Goal: Task Accomplishment & Management: Use online tool/utility

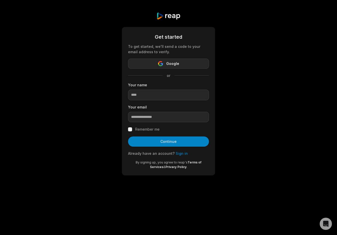
click at [187, 64] on button "Google" at bounding box center [168, 63] width 81 height 10
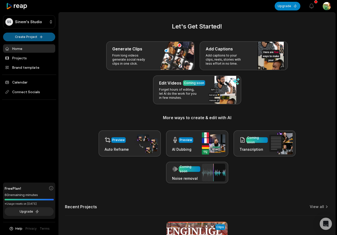
click at [35, 37] on html "SS [PERSON_NAME]'s Studio Create Project Home Projects Brand template Calendar …" at bounding box center [168, 117] width 337 height 235
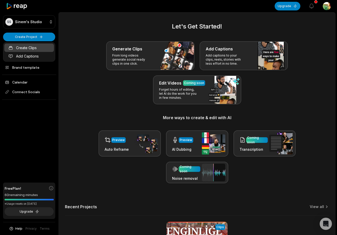
click at [36, 49] on link "Create Clips" at bounding box center [29, 47] width 50 height 8
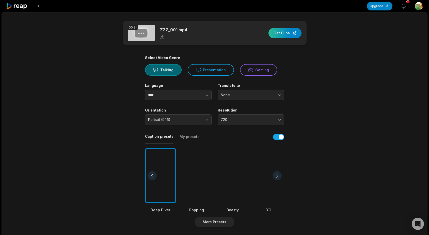
click at [284, 33] on div "button" at bounding box center [285, 33] width 33 height 10
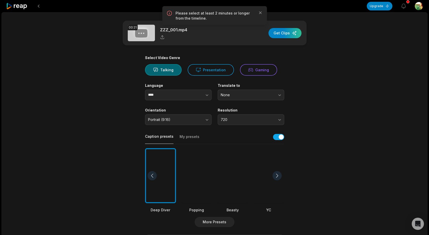
click at [248, 35] on div "00:21 ZZZ_001.mp4 Get Clips" at bounding box center [215, 33] width 184 height 25
click at [216, 39] on div "00:21 ZZZ_001.mp4 Get Clips" at bounding box center [215, 33] width 184 height 25
click at [75, 67] on div "00:21 ZZZ_001.mp4 Get Clips Select Video Genre Talking Presentation Gaming Lang…" at bounding box center [215, 188] width 426 height 353
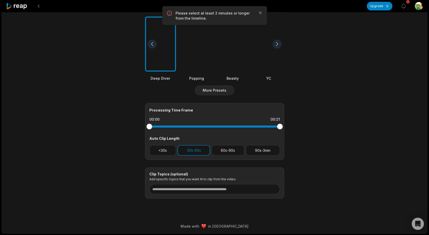
scroll to position [131, 0]
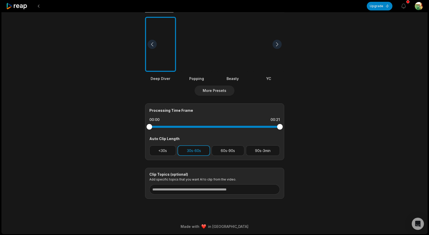
click at [201, 150] on button "30s-60s" at bounding box center [194, 150] width 33 height 10
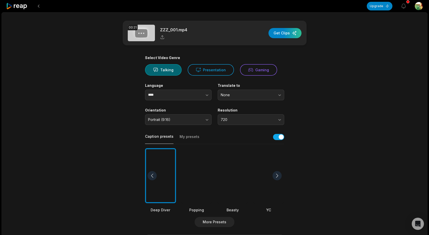
scroll to position [0, 0]
click at [144, 35] on img at bounding box center [141, 33] width 27 height 17
click at [206, 69] on button "Presentation" at bounding box center [211, 69] width 46 height 11
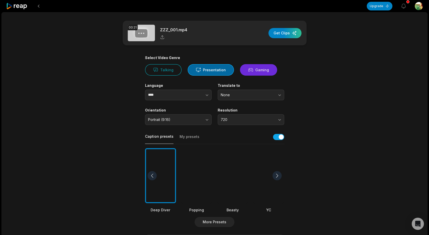
click at [250, 68] on icon at bounding box center [250, 69] width 5 height 5
click at [166, 65] on button "Talking" at bounding box center [163, 69] width 37 height 11
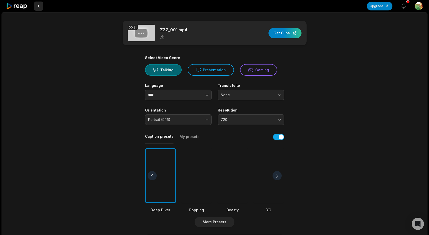
click at [39, 6] on button at bounding box center [38, 6] width 9 height 9
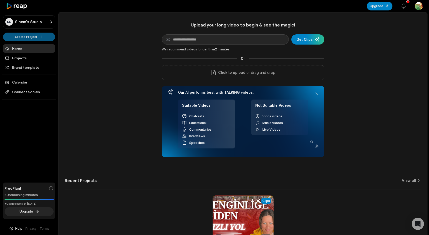
click at [41, 36] on html "SS Sinem's Studio Create Project Home Projects Brand template Calendar Connect …" at bounding box center [214, 117] width 429 height 235
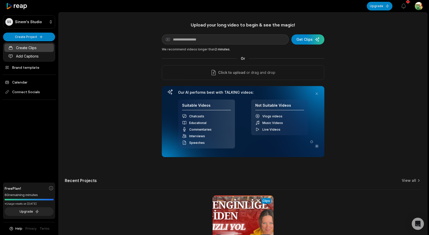
click at [36, 48] on link "Create Clips" at bounding box center [29, 47] width 50 height 8
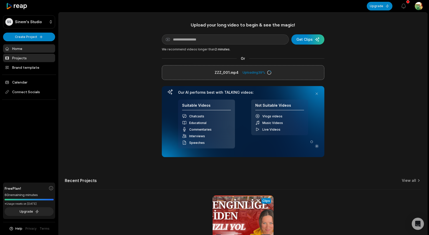
click at [26, 58] on link "Projects" at bounding box center [29, 58] width 52 height 8
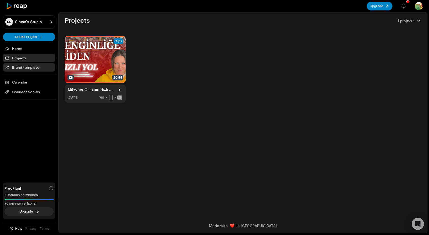
click at [25, 70] on link "Brand template" at bounding box center [29, 67] width 52 height 8
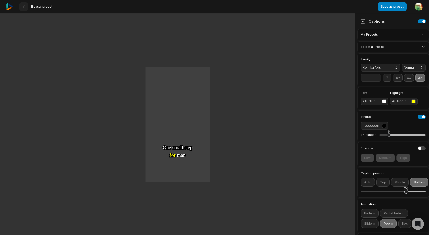
click at [28, 8] on button at bounding box center [23, 6] width 9 height 9
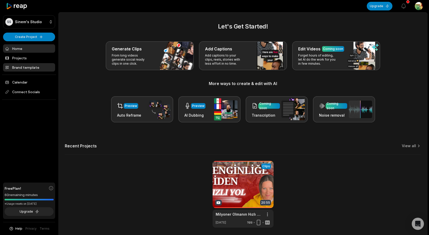
click at [30, 67] on link "Brand template" at bounding box center [29, 67] width 52 height 8
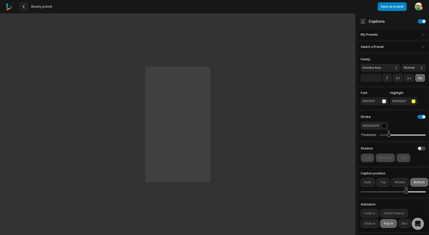
click at [25, 7] on icon at bounding box center [24, 7] width 4 height 4
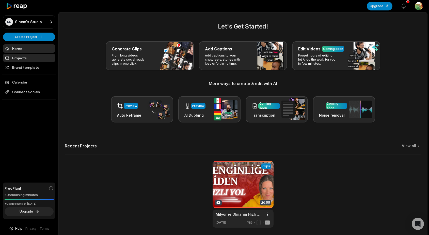
click at [25, 61] on link "Projects" at bounding box center [29, 58] width 52 height 8
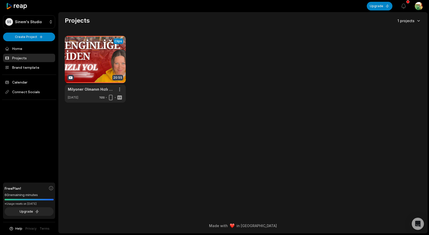
click at [409, 19] on html "SS [PERSON_NAME]'s Studio Create Project Home Projects Brand template Calendar …" at bounding box center [214, 117] width 429 height 235
click at [296, 50] on html "SS [PERSON_NAME]'s Studio Create Project Home Projects Brand template Calendar …" at bounding box center [214, 117] width 429 height 235
click at [20, 49] on link "Home" at bounding box center [29, 48] width 52 height 8
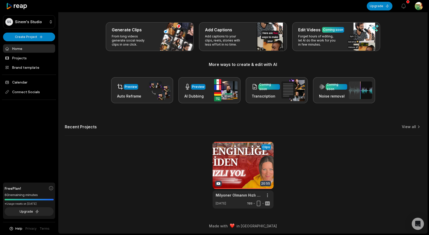
scroll to position [19, 0]
click at [21, 57] on link "Projects" at bounding box center [29, 58] width 52 height 8
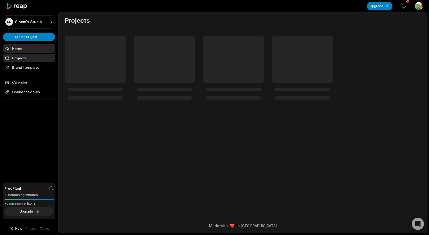
click at [21, 48] on link "Home" at bounding box center [29, 48] width 52 height 8
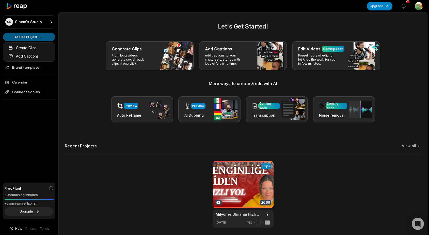
click at [30, 38] on html "SS [PERSON_NAME]'s Studio Create Project Home Projects Brand template Calendar …" at bounding box center [214, 117] width 429 height 235
click at [25, 56] on link "Add Captions" at bounding box center [29, 56] width 50 height 8
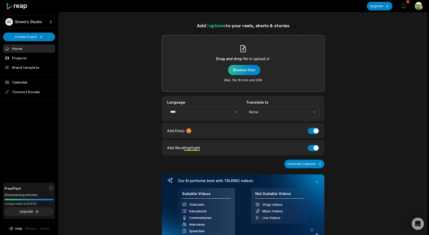
click at [243, 70] on div "button" at bounding box center [244, 70] width 32 height 10
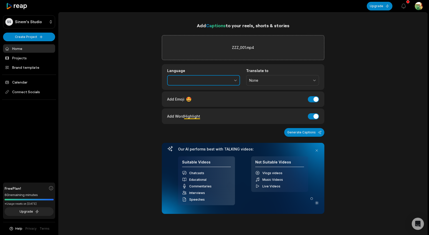
click at [228, 80] on button "button" at bounding box center [224, 80] width 31 height 11
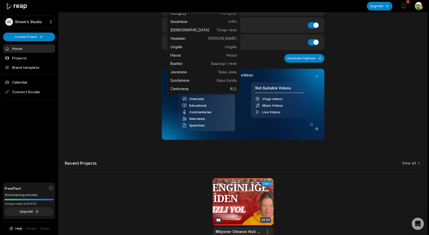
scroll to position [78, 0]
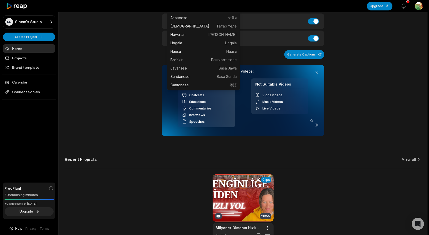
type input "****"
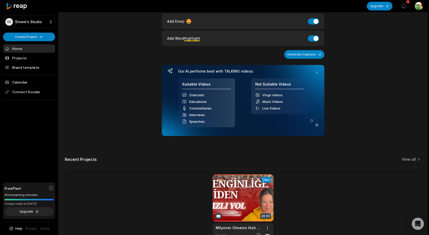
click at [374, 113] on div "Add Captions to your reels, shorts & stories ZZZ_001.mp4 Language **** Translat…" at bounding box center [243, 92] width 369 height 297
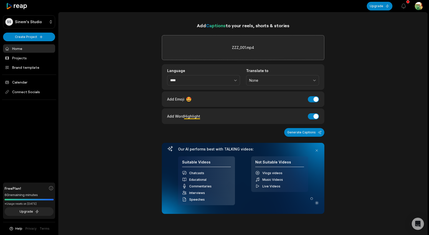
scroll to position [0, 0]
